Goal: Task Accomplishment & Management: Manage account settings

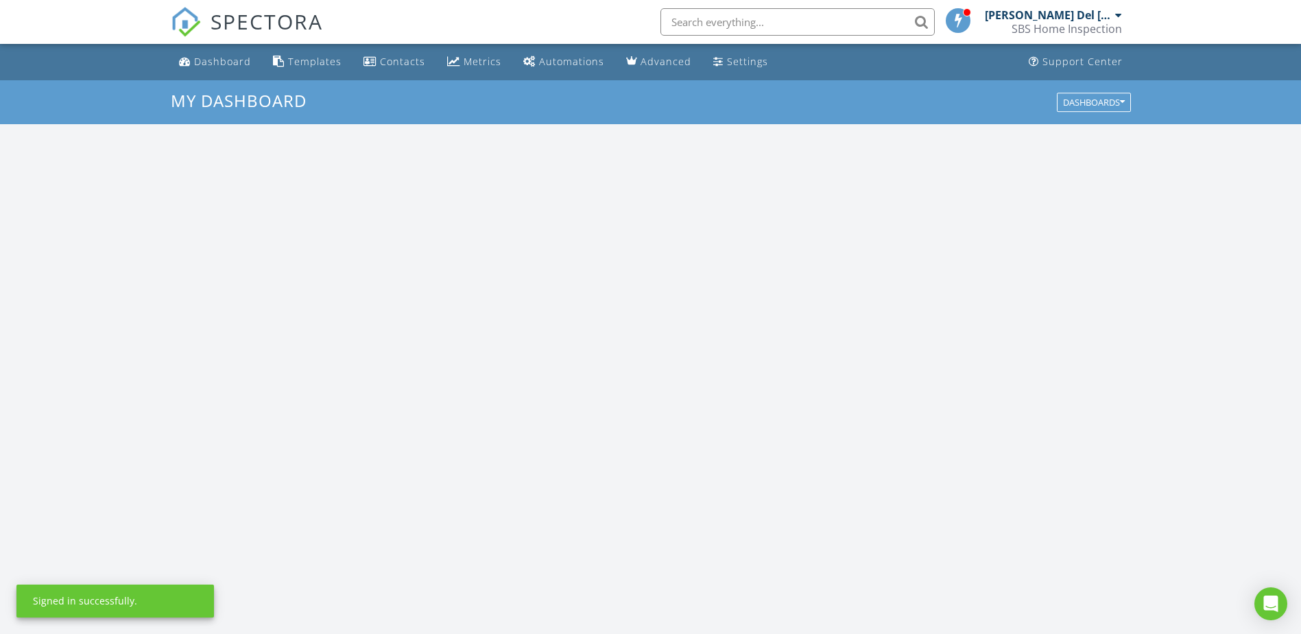
scroll to position [1270, 1323]
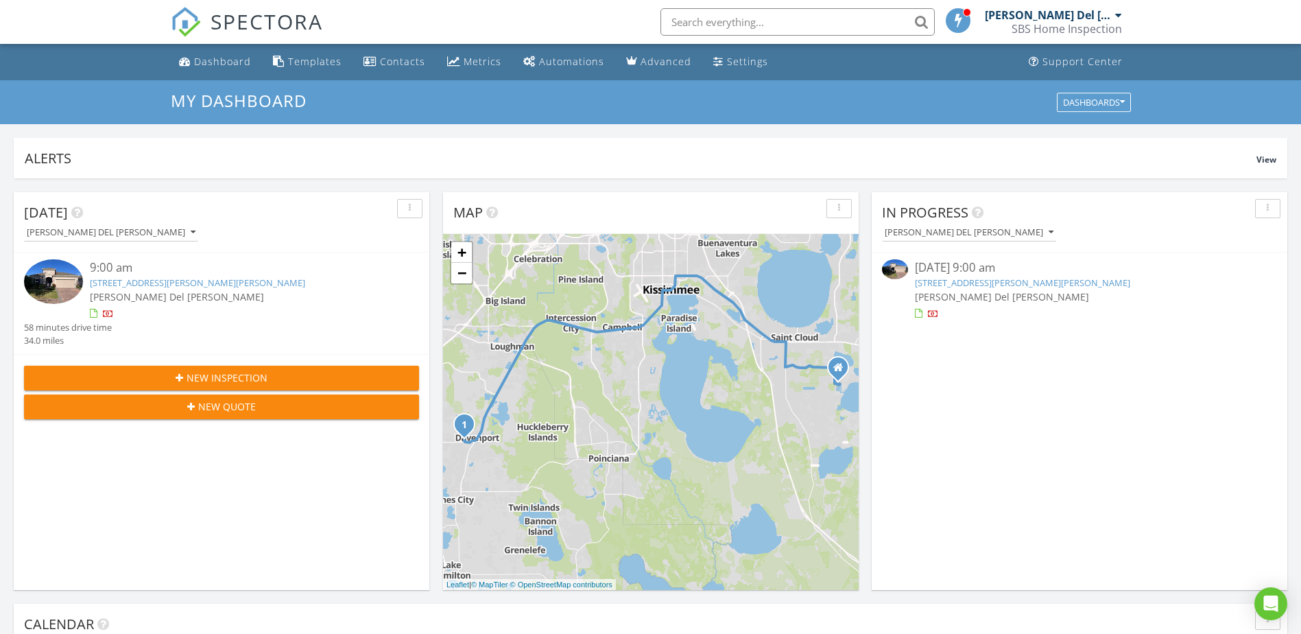
click at [293, 23] on span "SPECTORA" at bounding box center [267, 21] width 113 height 29
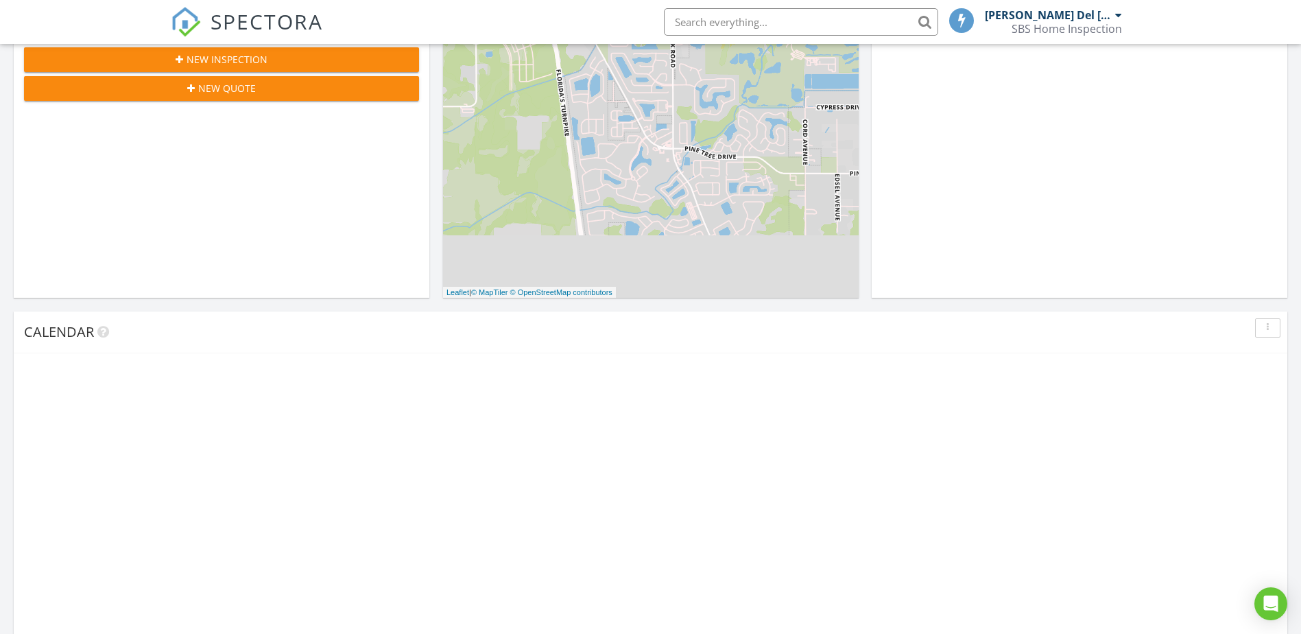
scroll to position [443, 0]
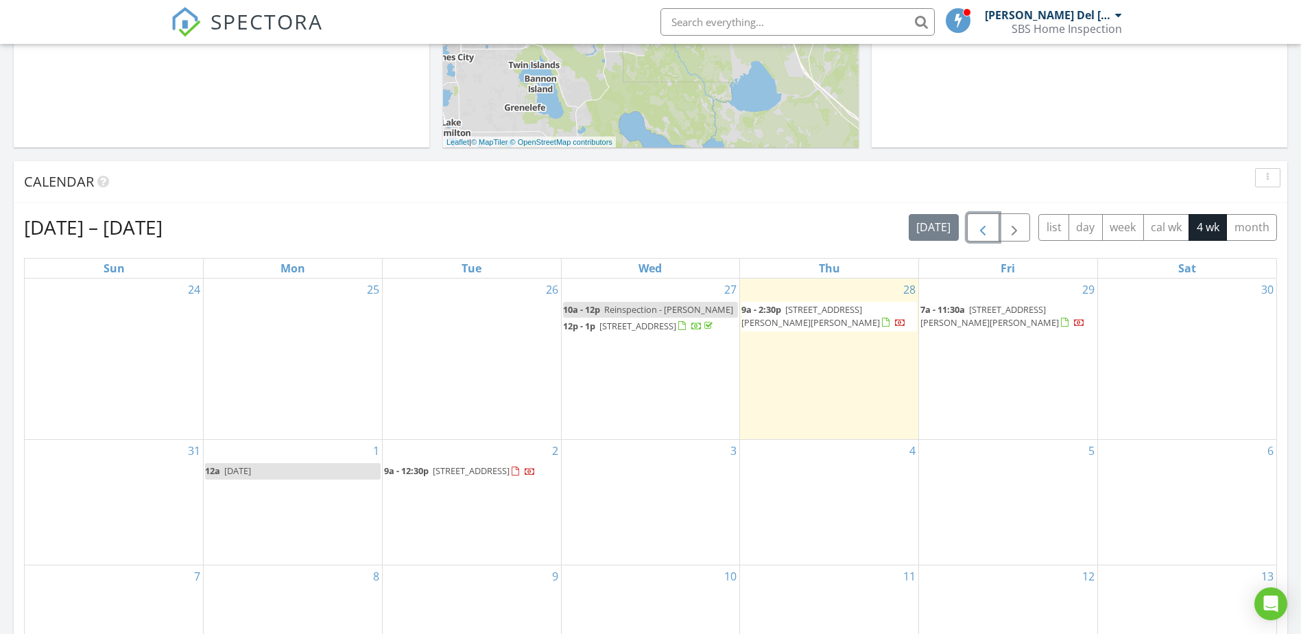
click at [983, 229] on span "button" at bounding box center [983, 228] width 16 height 16
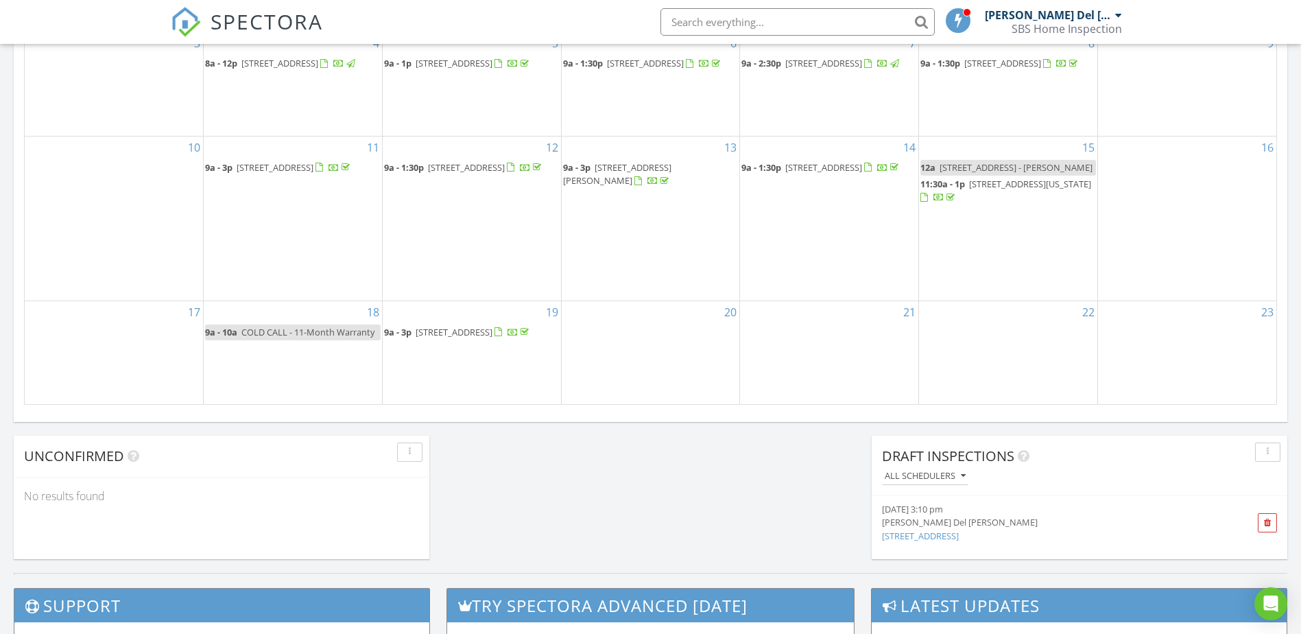
scroll to position [717, 0]
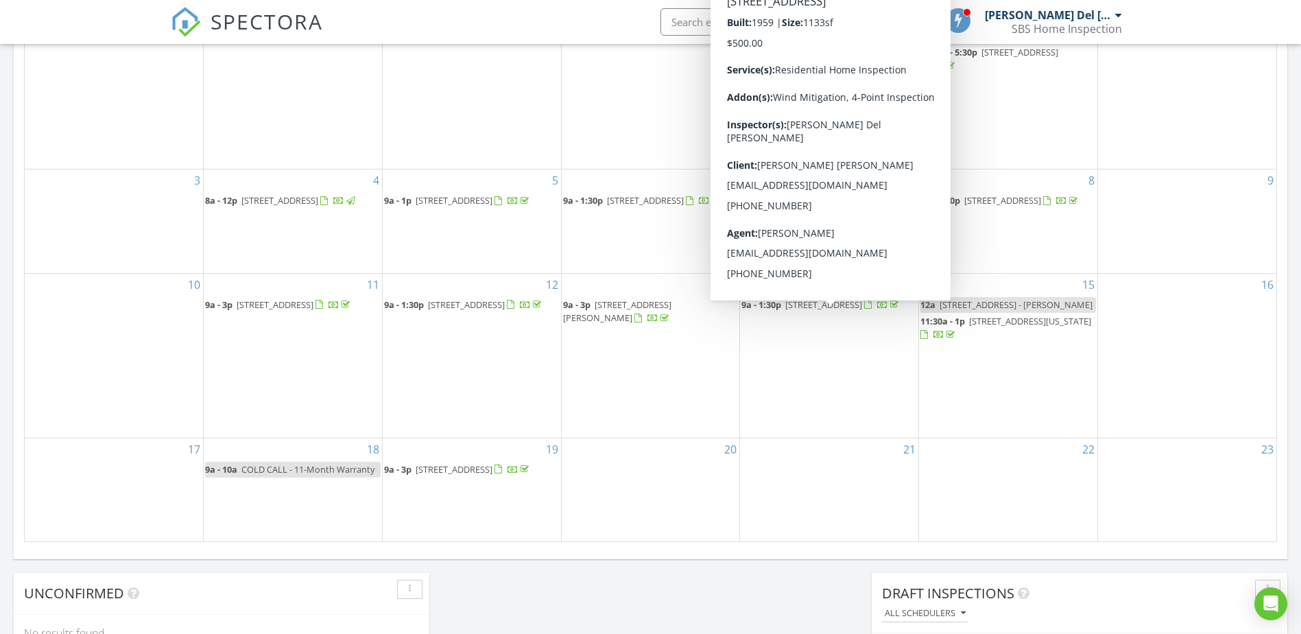
click at [800, 311] on span "2830 W Oak St, Kissimmee 34741" at bounding box center [824, 304] width 77 height 12
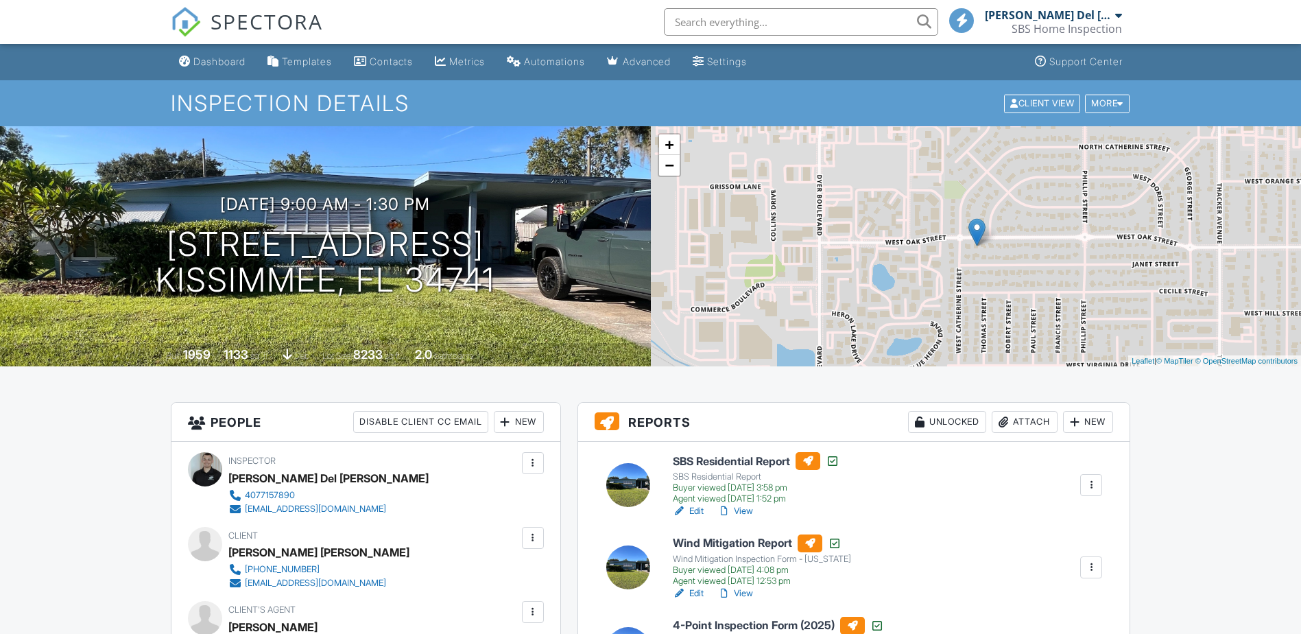
scroll to position [69, 0]
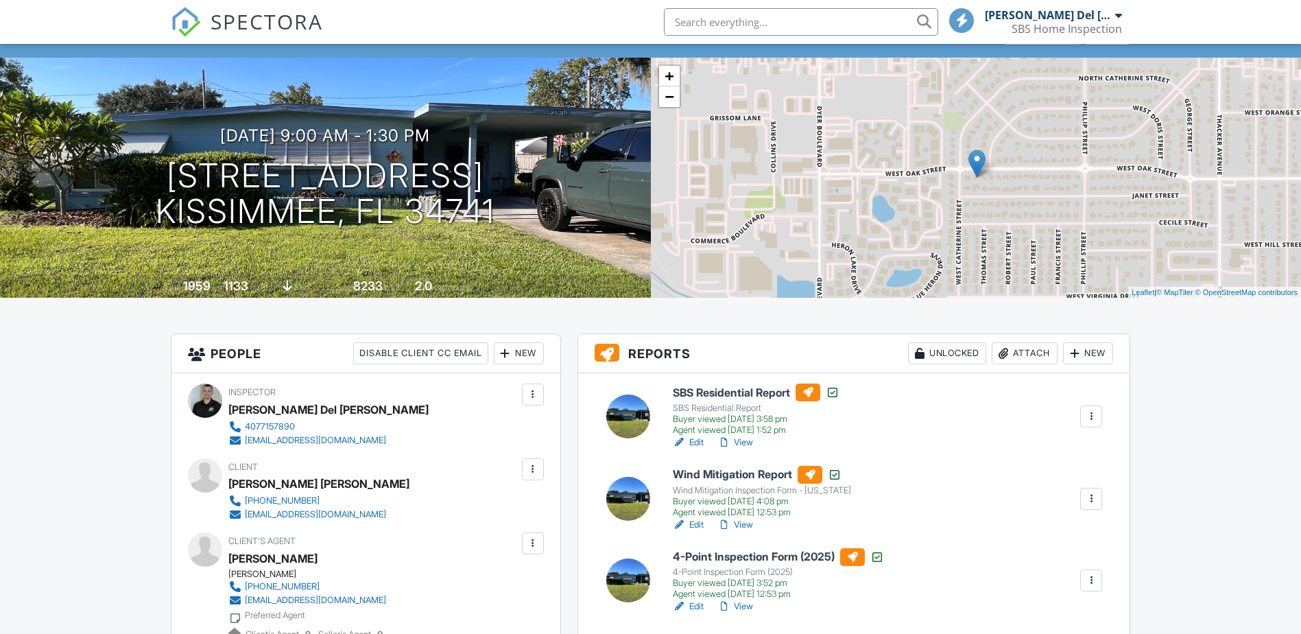
click at [744, 552] on h6 "4-Point Inspection Form (2025)" at bounding box center [778, 557] width 211 height 18
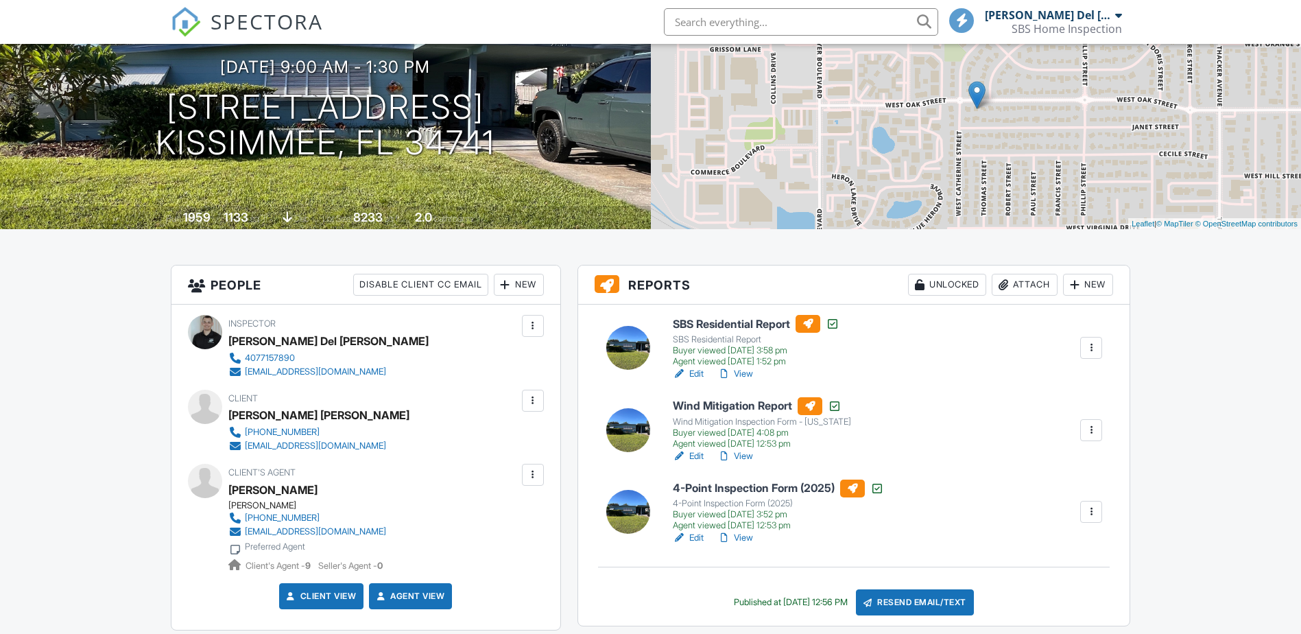
click at [742, 538] on link "View" at bounding box center [736, 538] width 36 height 14
click at [919, 609] on div "Resend Email/Text" at bounding box center [915, 602] width 118 height 26
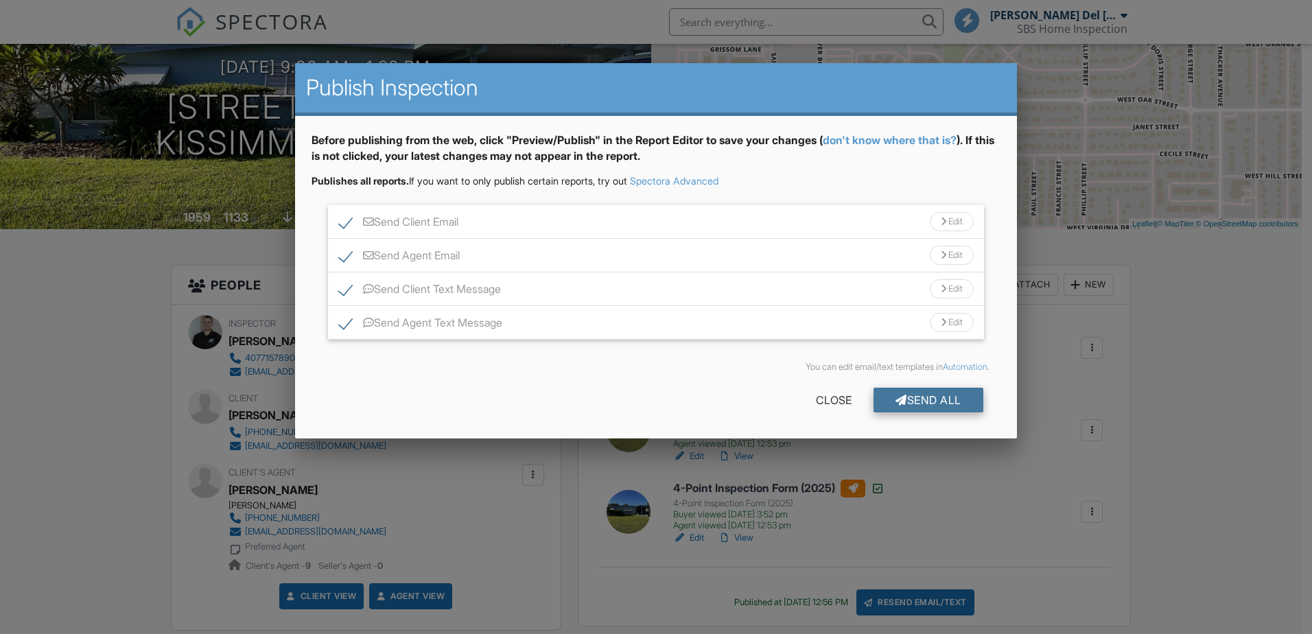
click at [926, 394] on div "Send All" at bounding box center [928, 400] width 110 height 25
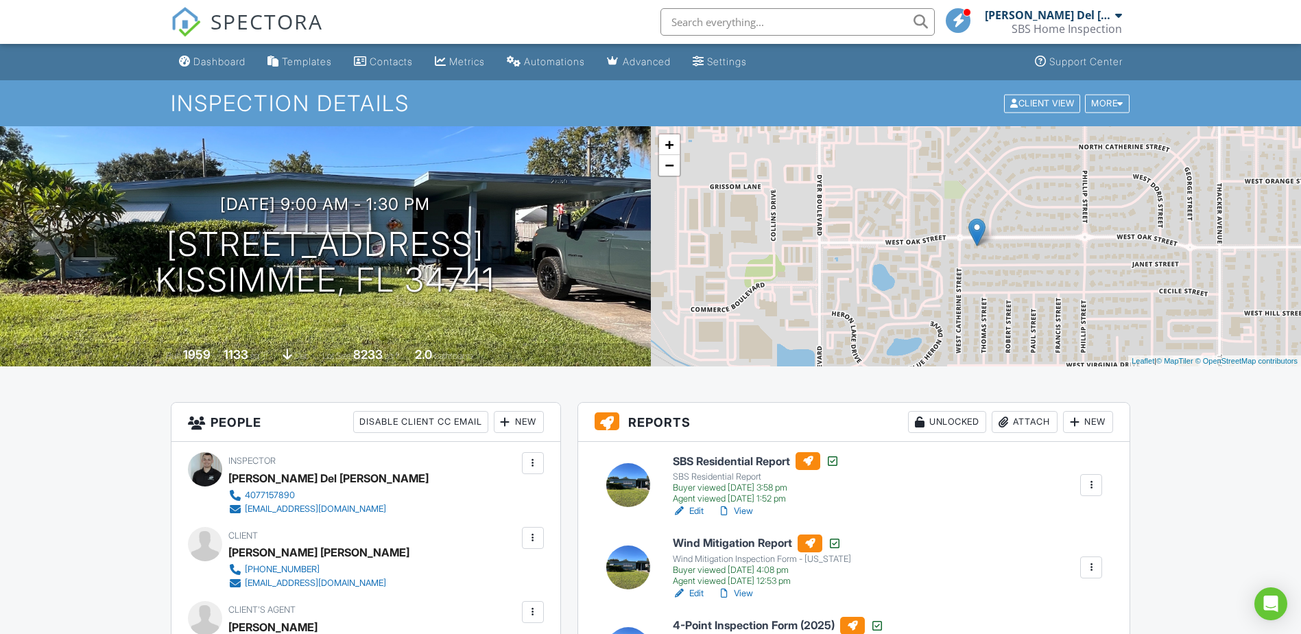
click at [223, 23] on span "SPECTORA" at bounding box center [267, 21] width 113 height 29
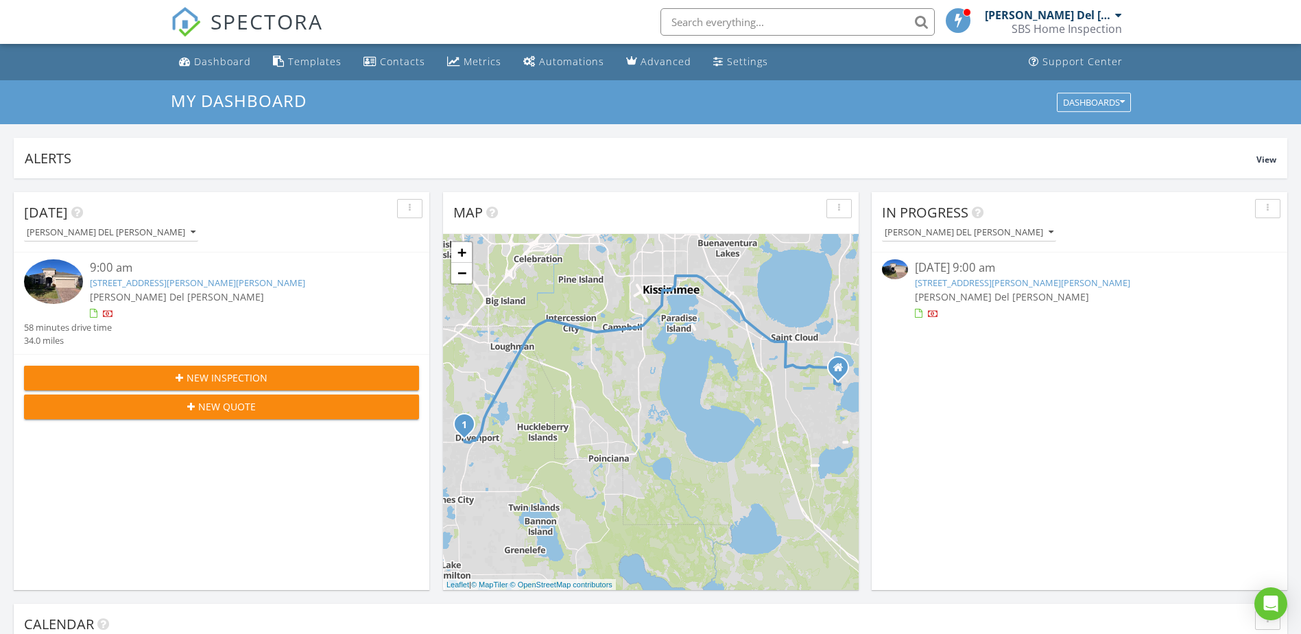
click at [960, 277] on link "[STREET_ADDRESS][PERSON_NAME][PERSON_NAME]" at bounding box center [1022, 282] width 215 height 12
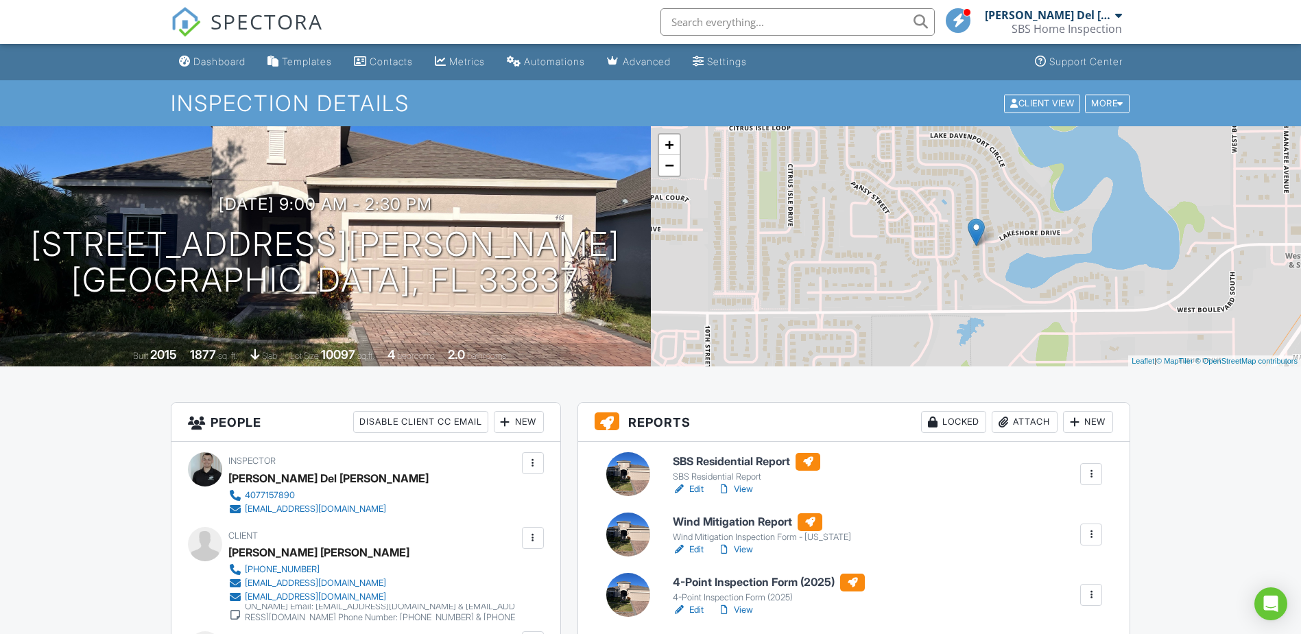
click at [710, 467] on h6 "SBS Residential Report" at bounding box center [747, 462] width 148 height 18
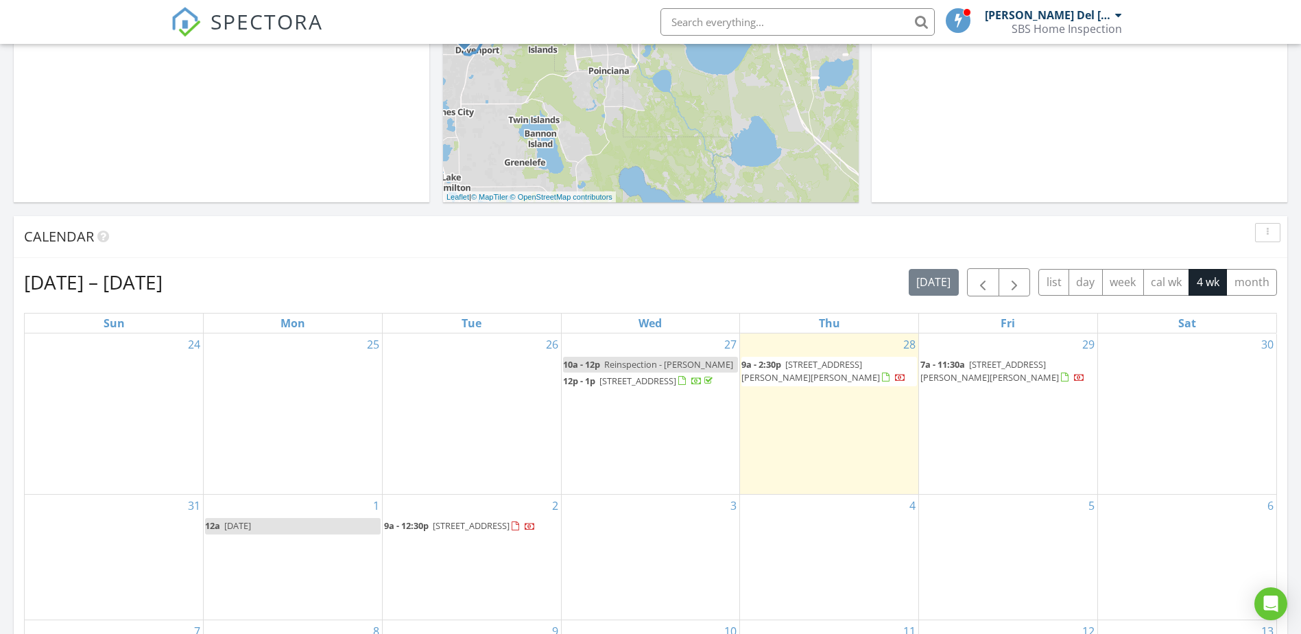
scroll to position [412, 0]
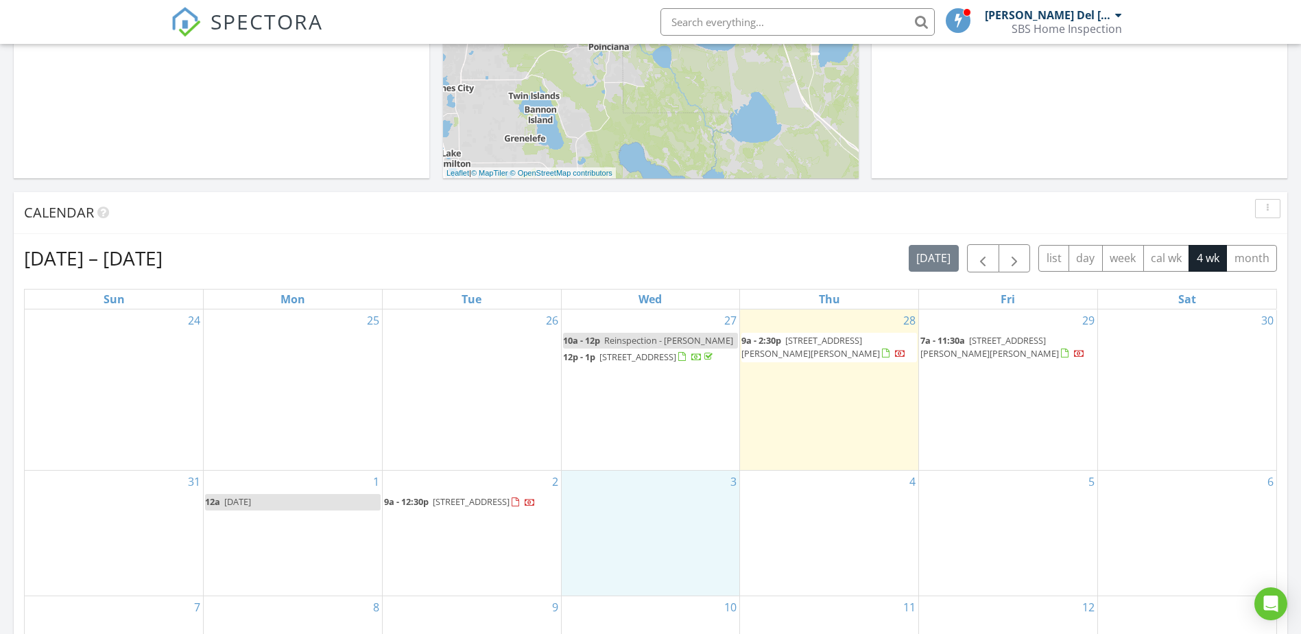
click at [634, 512] on div "3" at bounding box center [651, 533] width 178 height 125
click at [655, 475] on link "Event" at bounding box center [650, 475] width 71 height 22
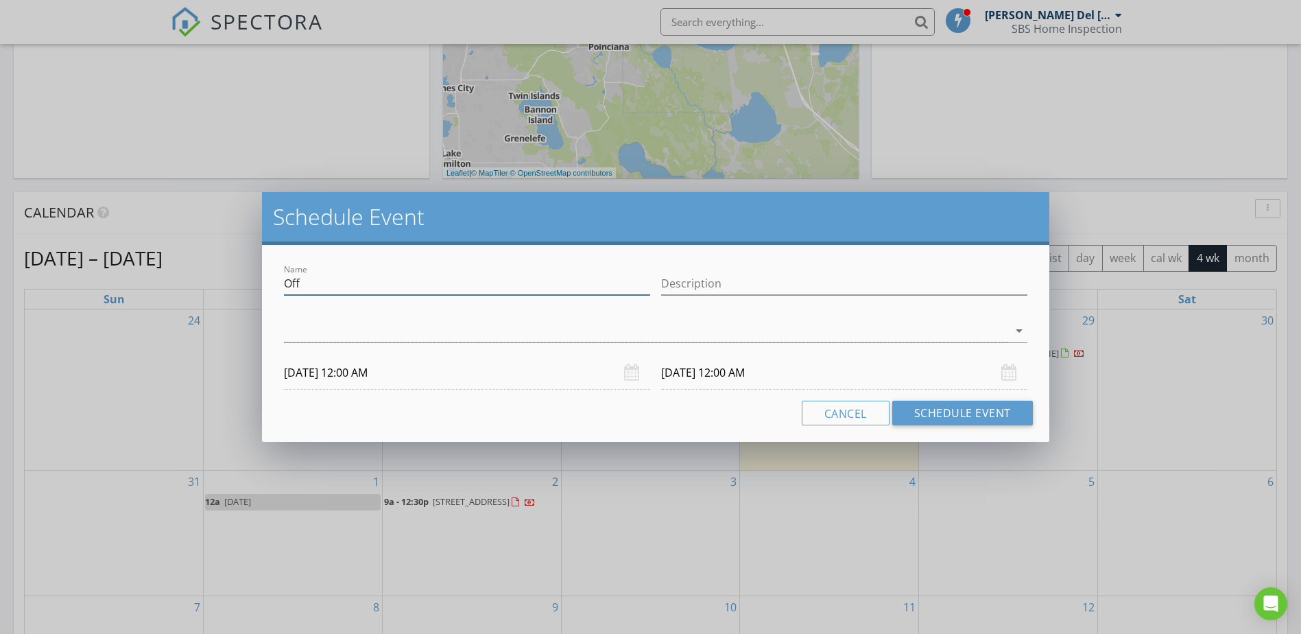
drag, startPoint x: 309, startPoint y: 287, endPoint x: 255, endPoint y: 267, distance: 58.0
click at [256, 272] on div "Schedule Event Name Off Description arrow_drop_down 09/03/2025 12:00 AM 09/04/2…" at bounding box center [650, 317] width 1301 height 634
drag, startPoint x: 319, startPoint y: 279, endPoint x: 269, endPoint y: 271, distance: 50.6
click at [270, 272] on div "Name Pencil - Bibi Description check_box_outline_blank Natanael Del Valle arrow…" at bounding box center [655, 343] width 787 height 197
type input "Pencil - Bibi"
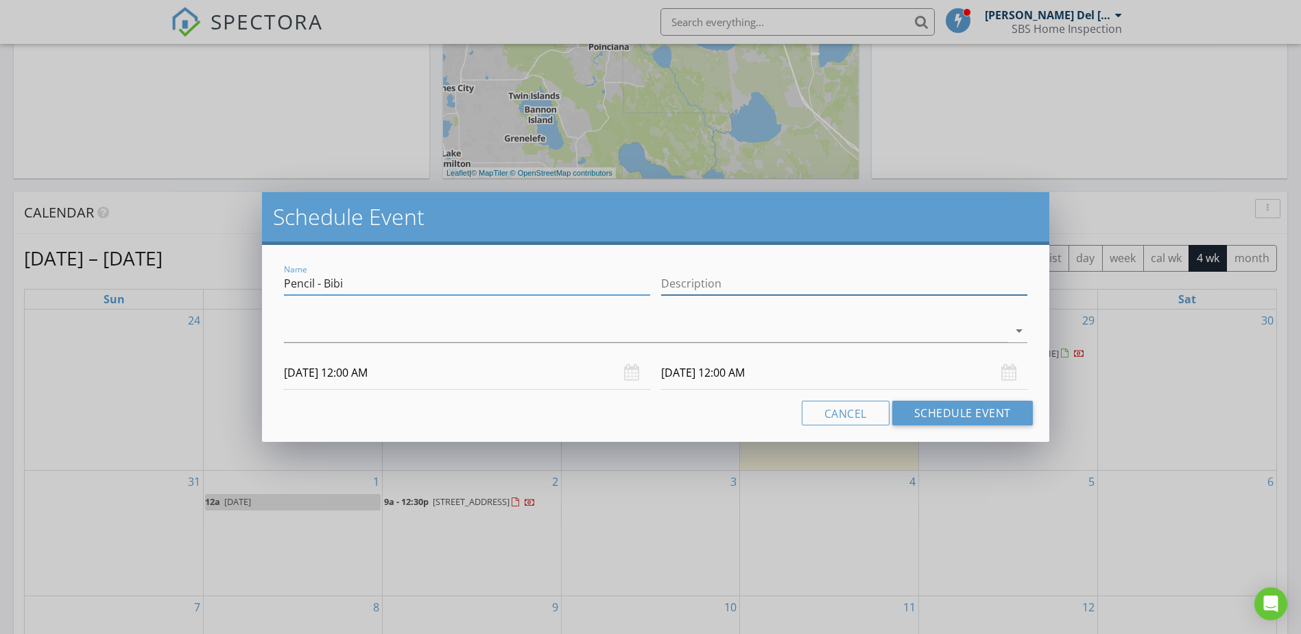
click at [864, 291] on input "Description" at bounding box center [844, 283] width 366 height 23
paste input "Pencil - Bibi"
type input "Pencil - Bibi"
click at [646, 321] on div at bounding box center [646, 331] width 724 height 23
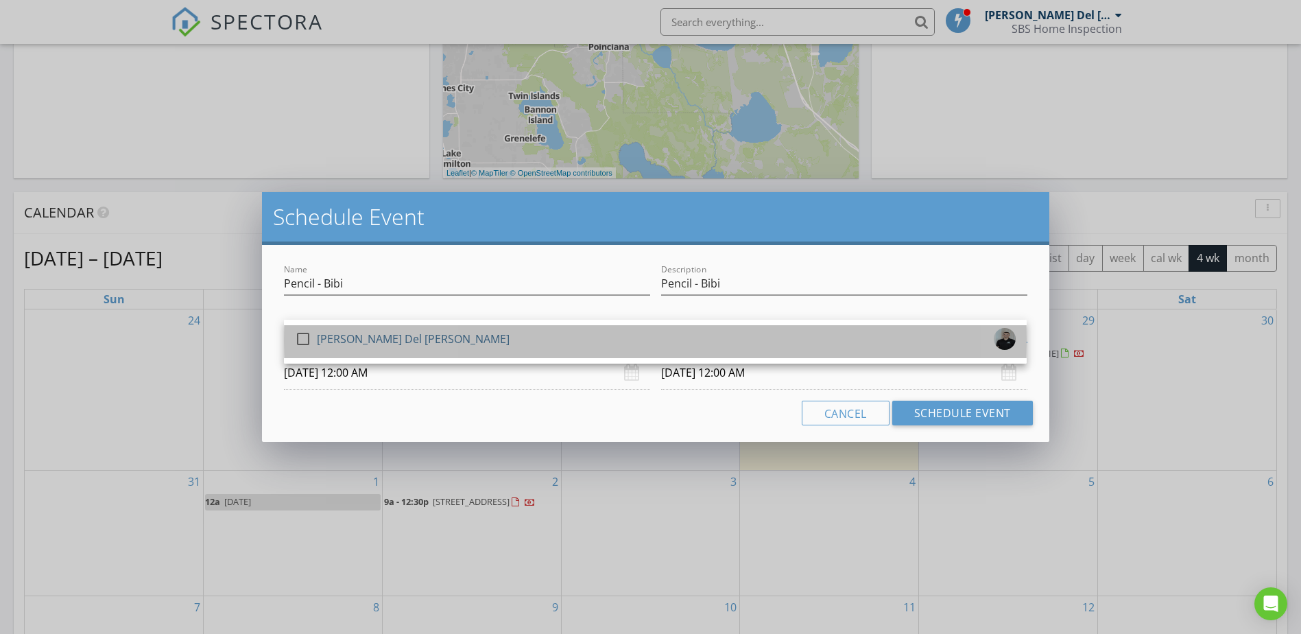
click at [617, 343] on div "check_box_outline_blank Natanael Del Valle" at bounding box center [655, 341] width 721 height 27
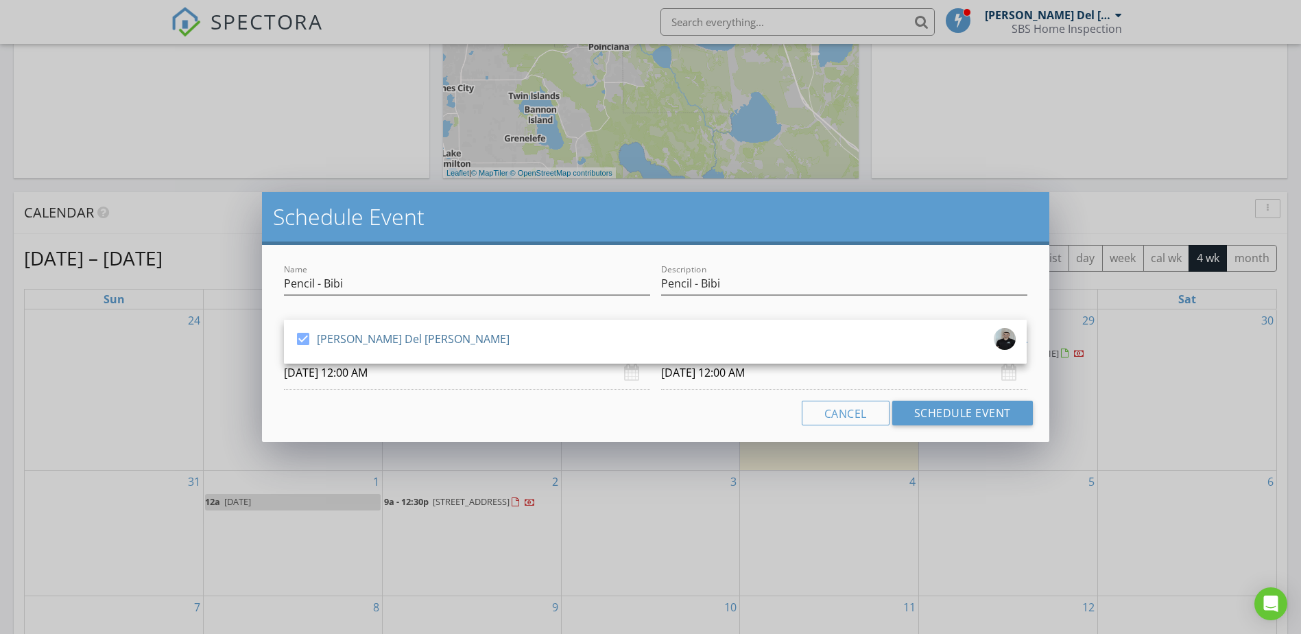
click at [574, 388] on input "09/03/2025 12:00 AM" at bounding box center [467, 373] width 366 height 34
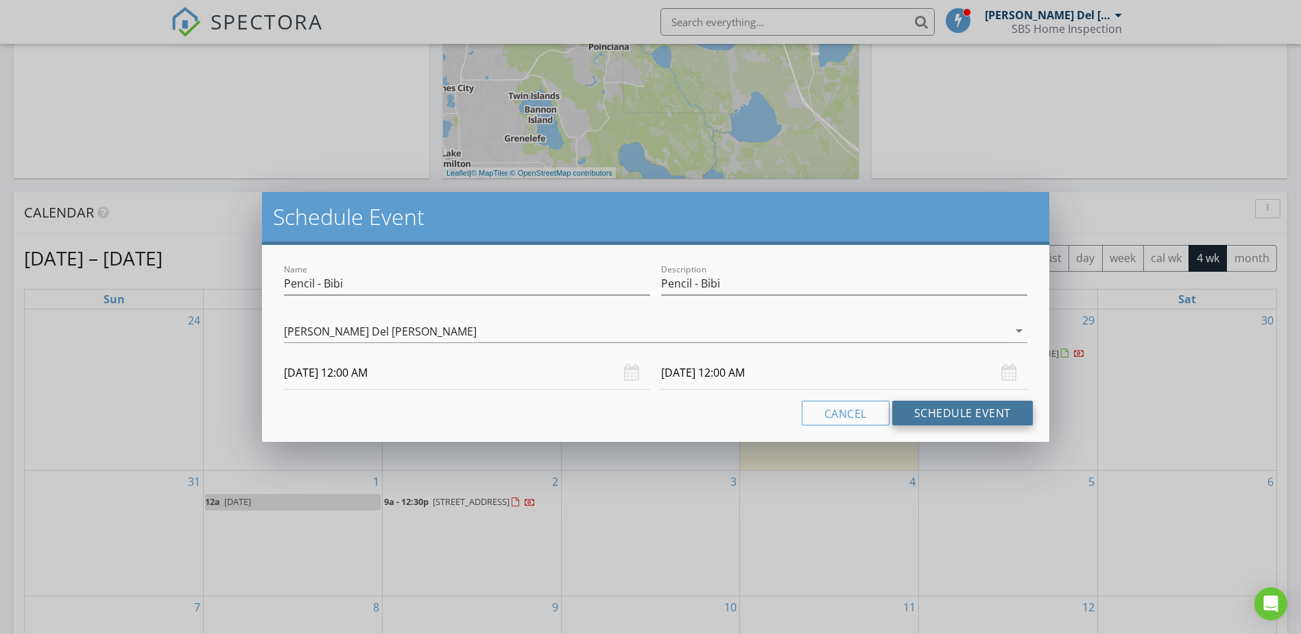
click at [923, 401] on button "Schedule Event" at bounding box center [963, 413] width 141 height 25
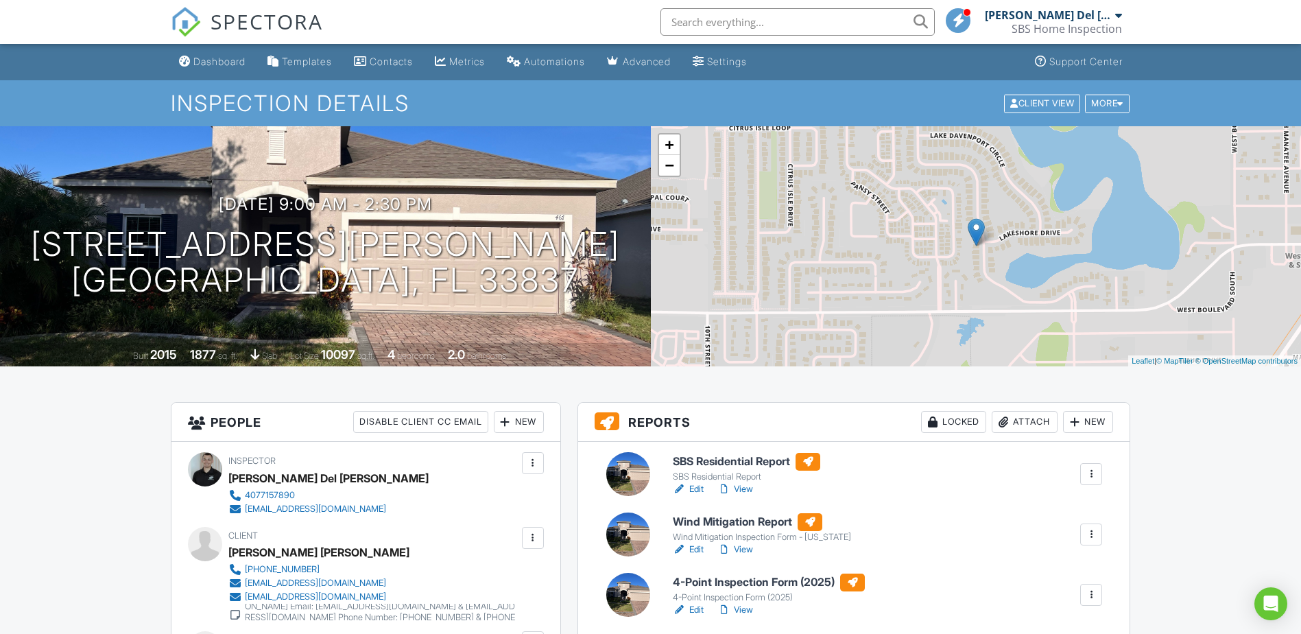
click at [743, 492] on link "View" at bounding box center [736, 489] width 36 height 14
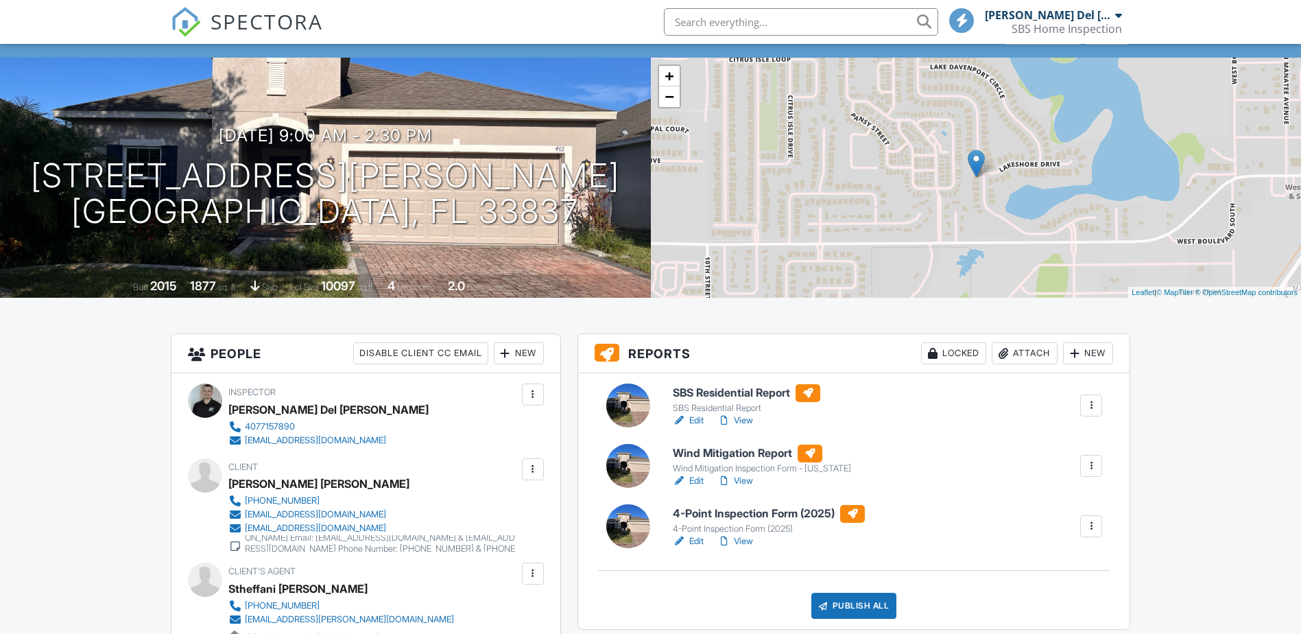
click at [712, 514] on h6 "4-Point Inspection Form (2025)" at bounding box center [769, 514] width 192 height 18
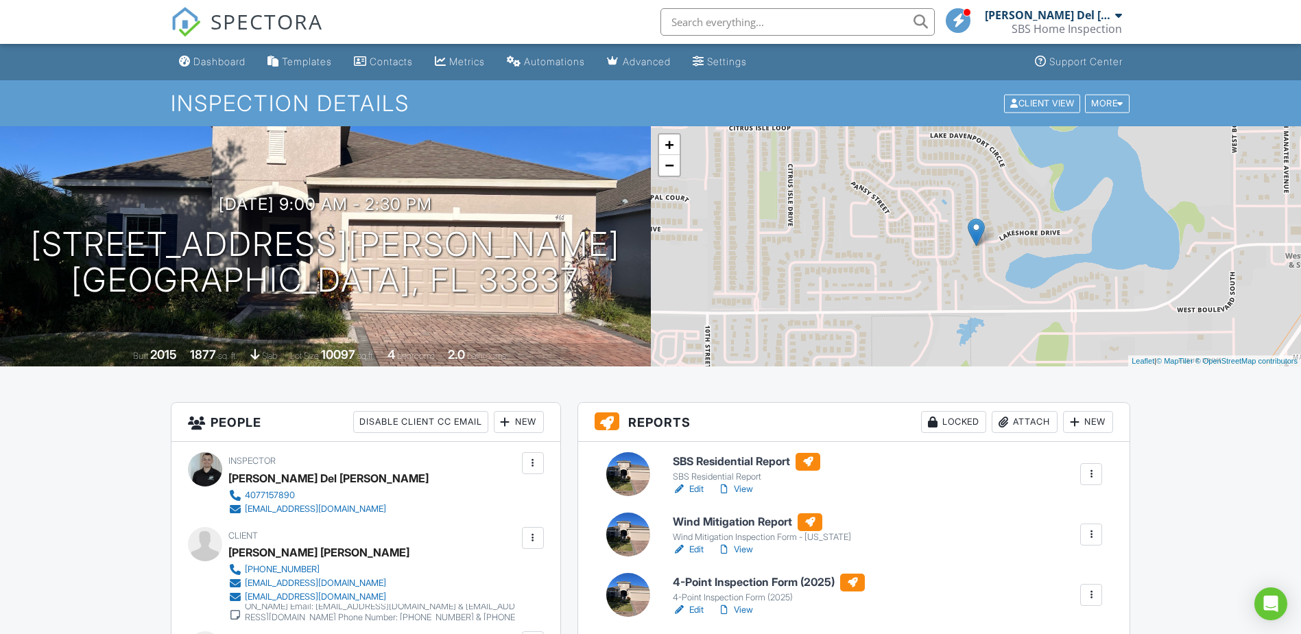
click at [746, 525] on h6 "Wind Mitigation Report" at bounding box center [762, 522] width 178 height 18
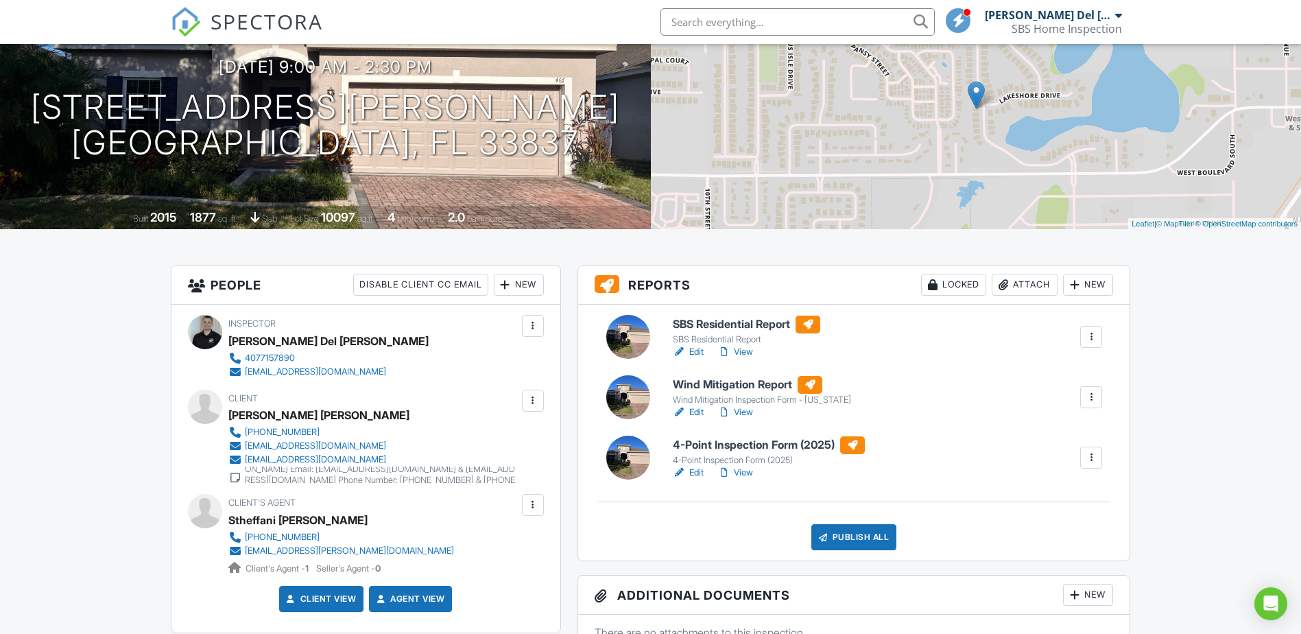
click at [707, 445] on h6 "4-Point Inspection Form (2025)" at bounding box center [769, 445] width 192 height 18
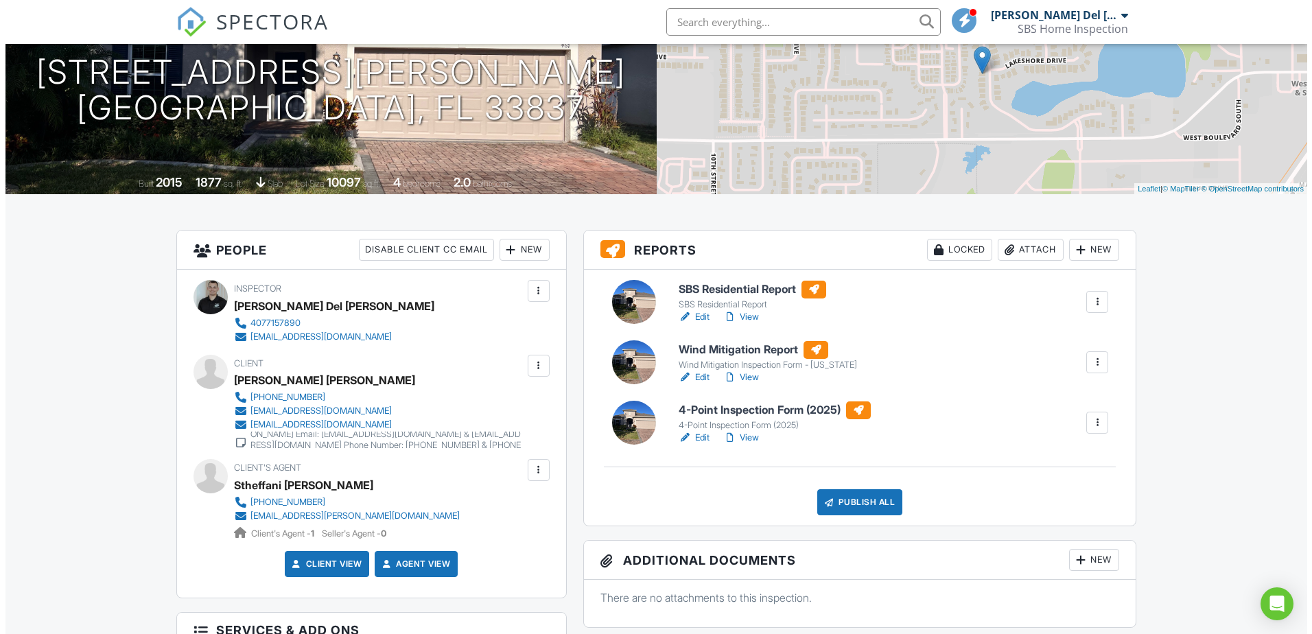
scroll to position [206, 0]
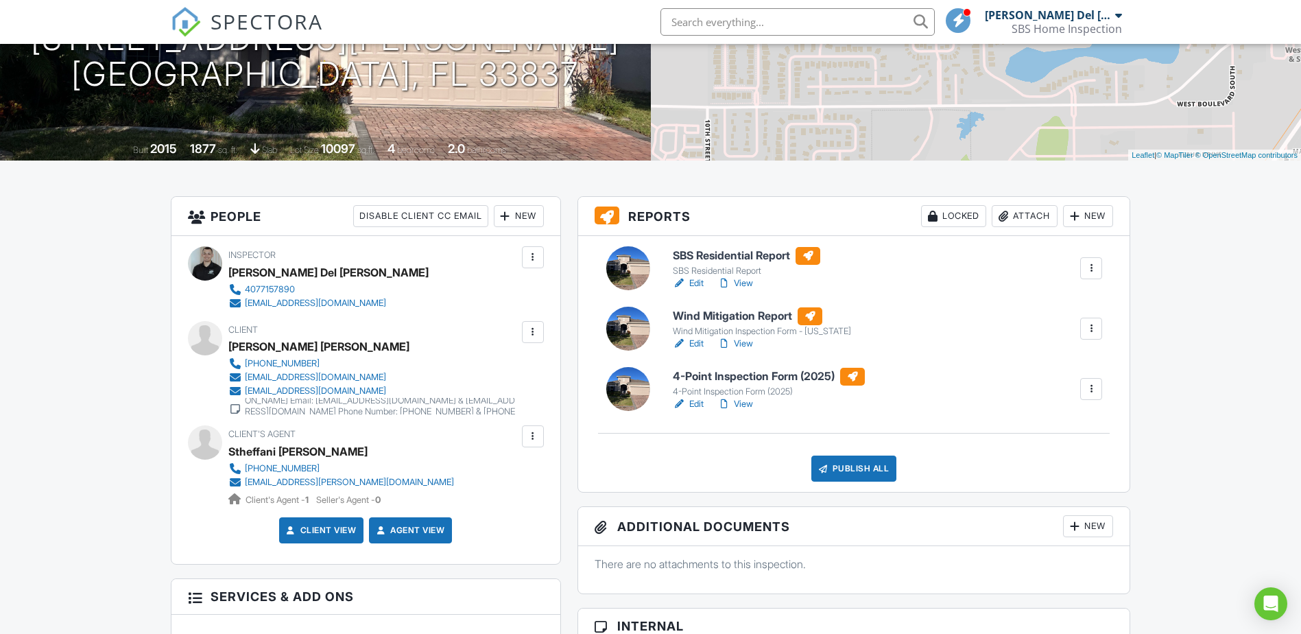
click at [859, 461] on div "Publish All" at bounding box center [855, 469] width 86 height 26
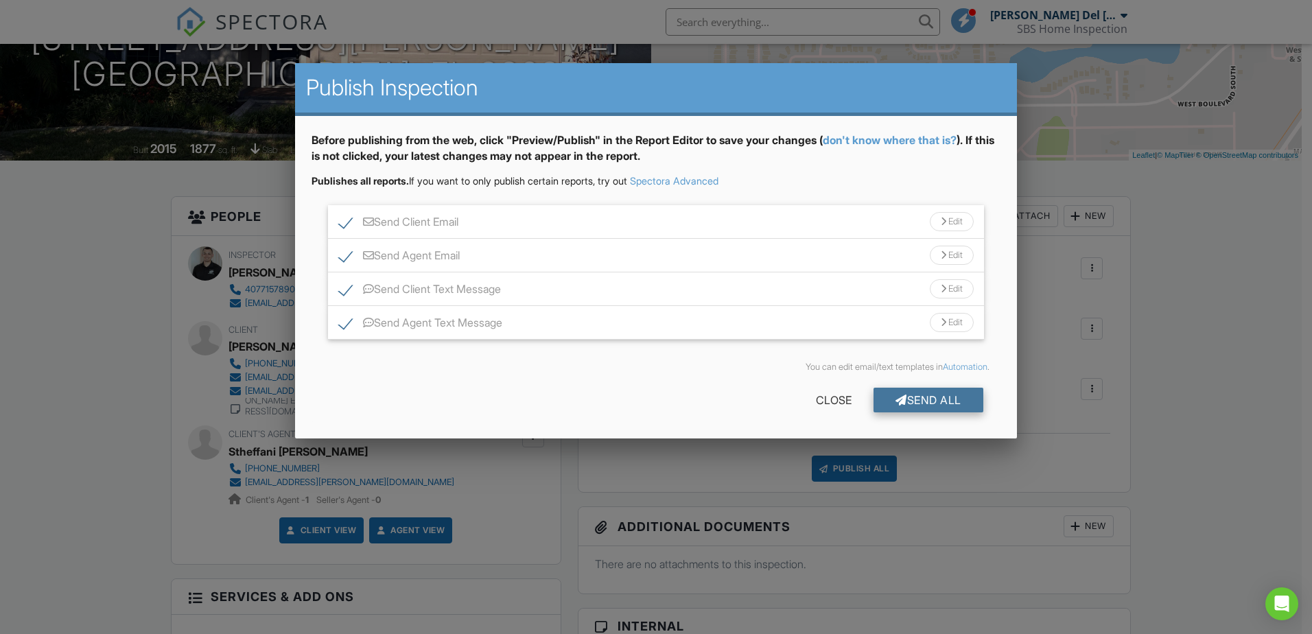
click at [908, 405] on div "Send All" at bounding box center [928, 400] width 110 height 25
